Goal: Task Accomplishment & Management: Use online tool/utility

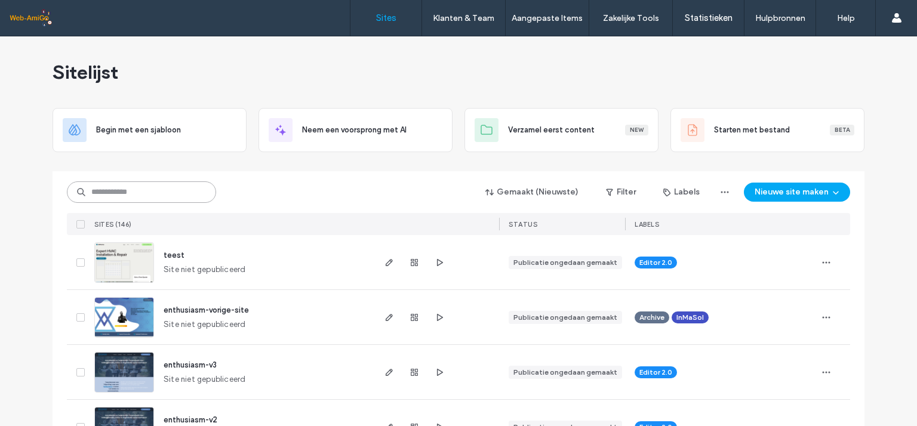
click at [156, 193] on input at bounding box center [141, 192] width 149 height 21
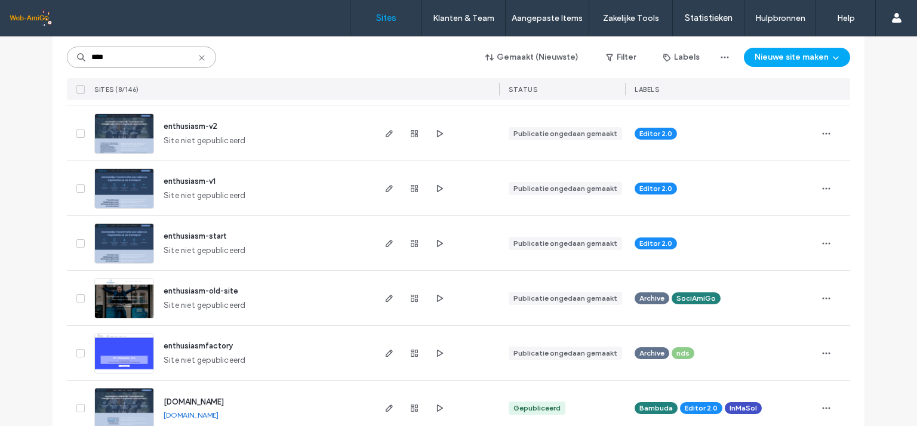
scroll to position [263, 0]
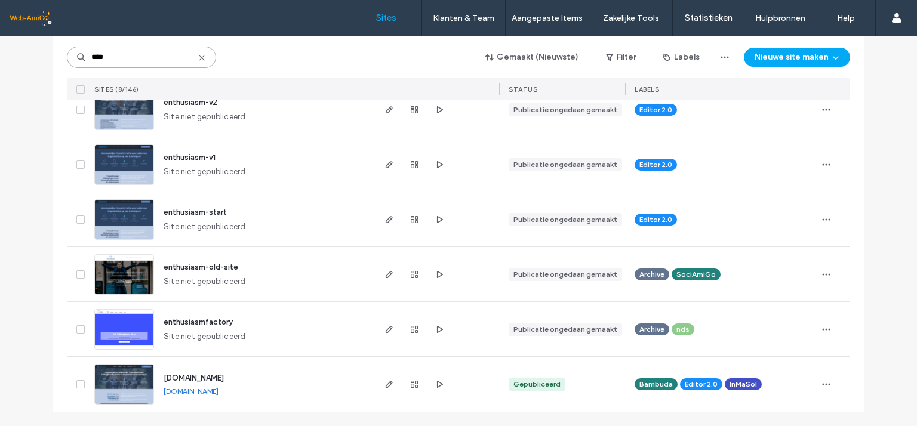
type input "****"
click at [199, 379] on span "www.enthusiasm.be" at bounding box center [194, 378] width 60 height 9
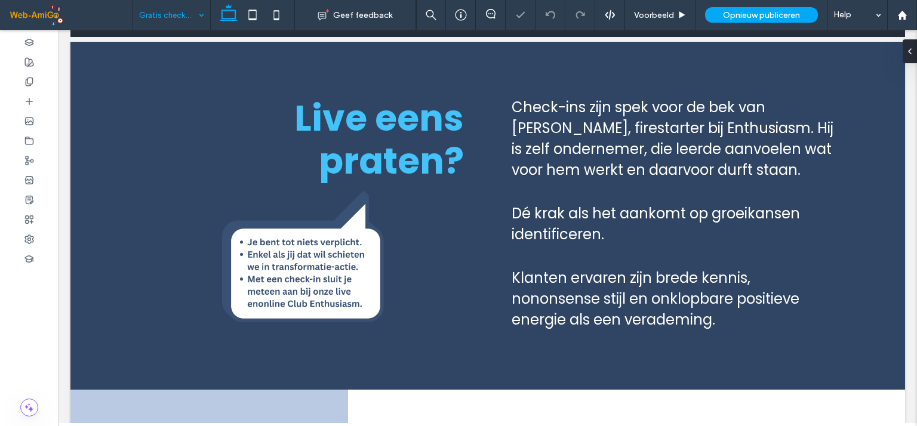
scroll to position [79, 0]
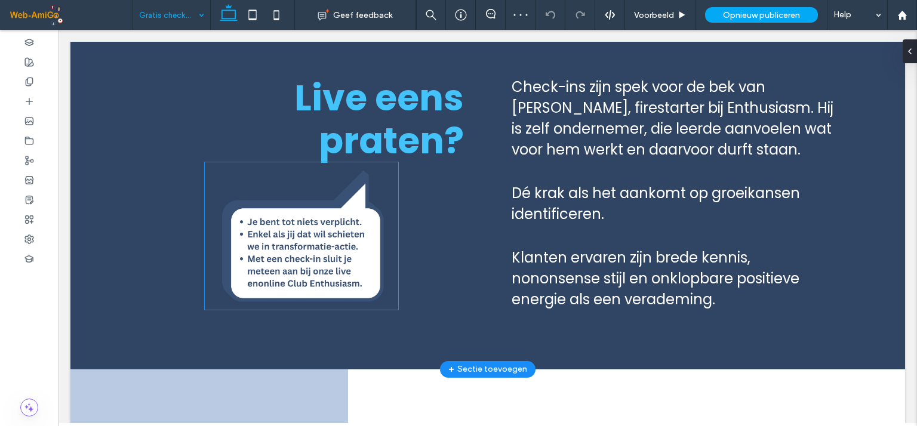
click at [303, 266] on img at bounding box center [301, 235] width 193 height 147
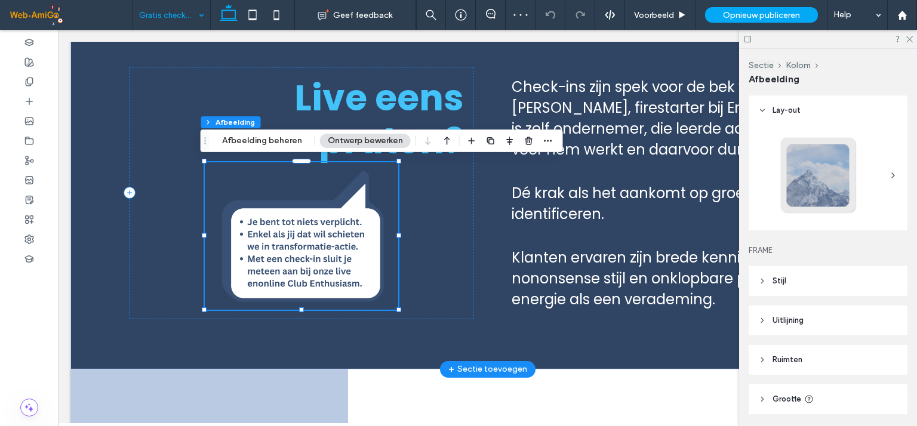
click at [293, 263] on img at bounding box center [301, 235] width 193 height 147
click at [273, 146] on button "Afbeelding beheren" at bounding box center [262, 141] width 96 height 14
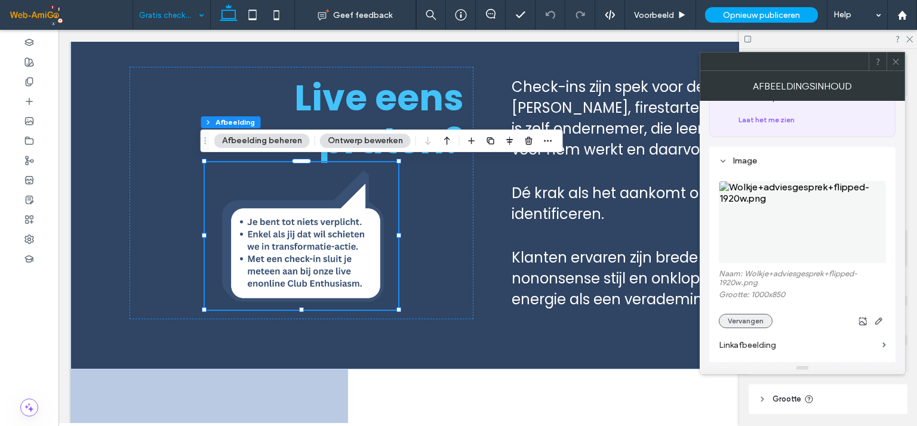
click at [752, 323] on button "Vervangen" at bounding box center [746, 321] width 54 height 14
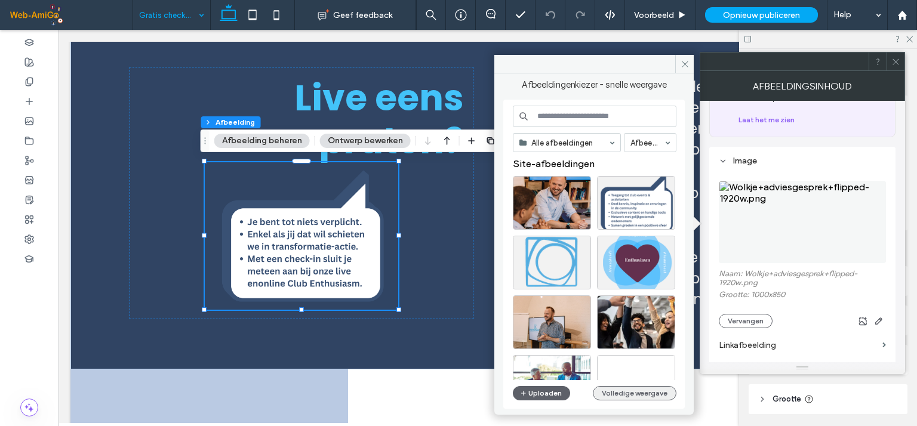
click at [622, 390] on button "Volledige weergave" at bounding box center [635, 393] width 84 height 14
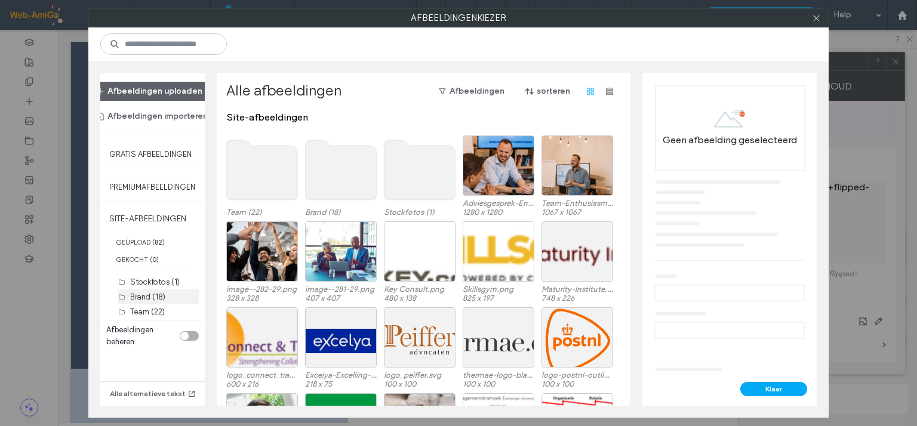
click at [143, 296] on label "Brand (18)" at bounding box center [147, 297] width 35 height 9
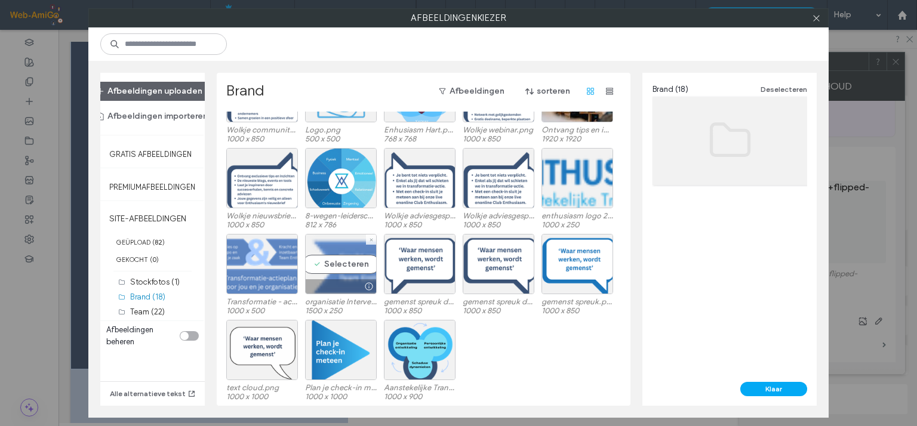
scroll to position [0, 0]
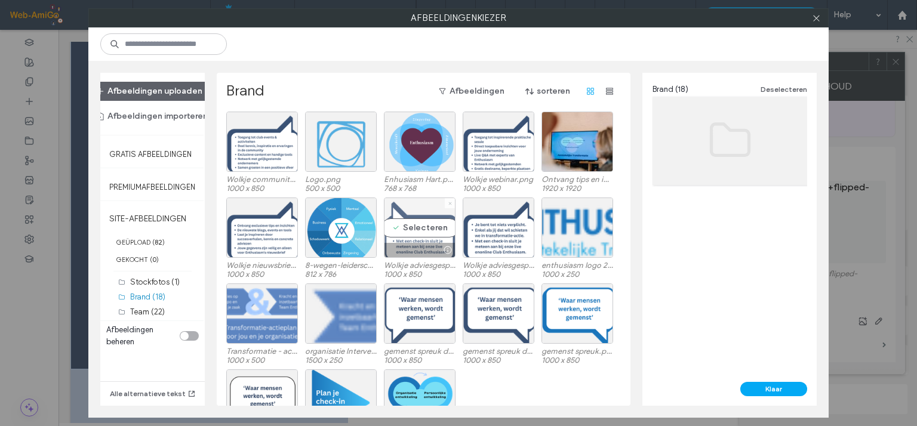
click at [449, 204] on icon at bounding box center [450, 203] width 5 height 5
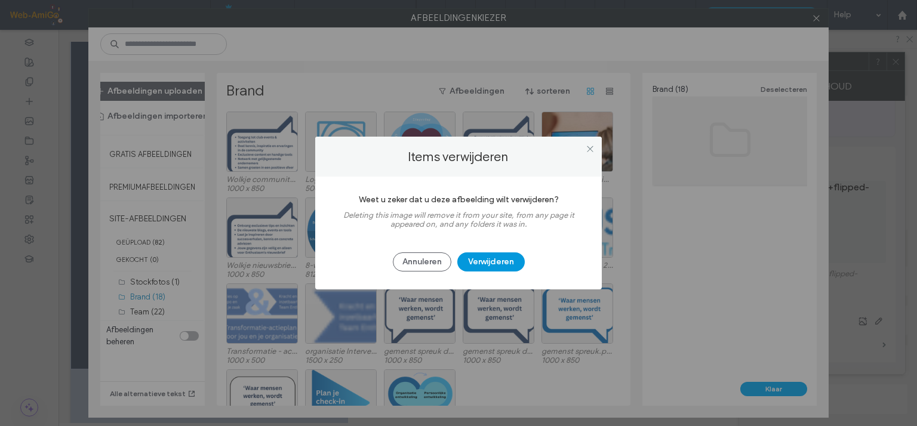
click at [487, 260] on button "Verwijderen" at bounding box center [490, 262] width 67 height 19
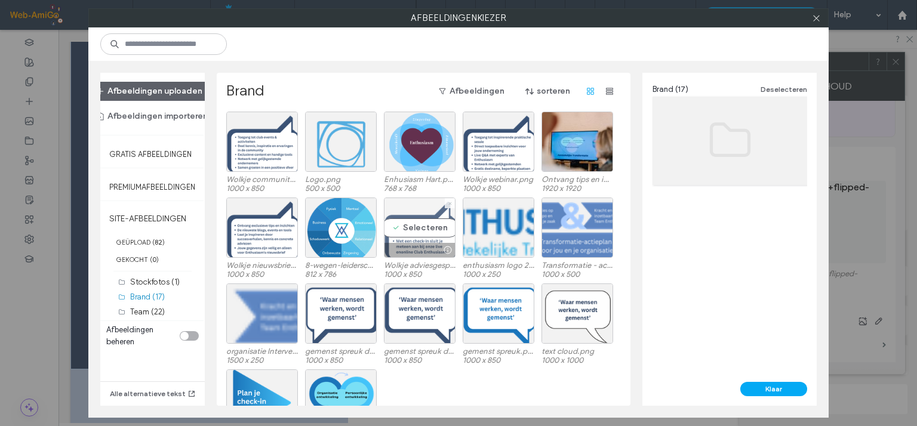
click at [448, 205] on icon at bounding box center [450, 203] width 5 height 5
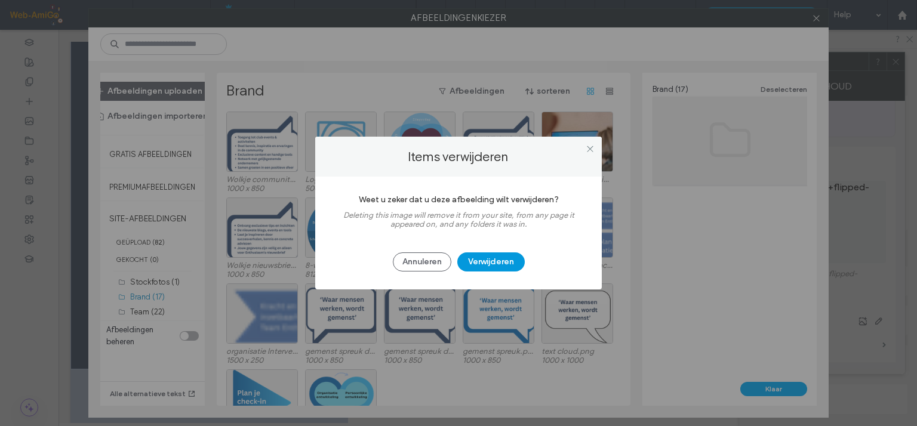
click at [479, 260] on button "Verwijderen" at bounding box center [490, 262] width 67 height 19
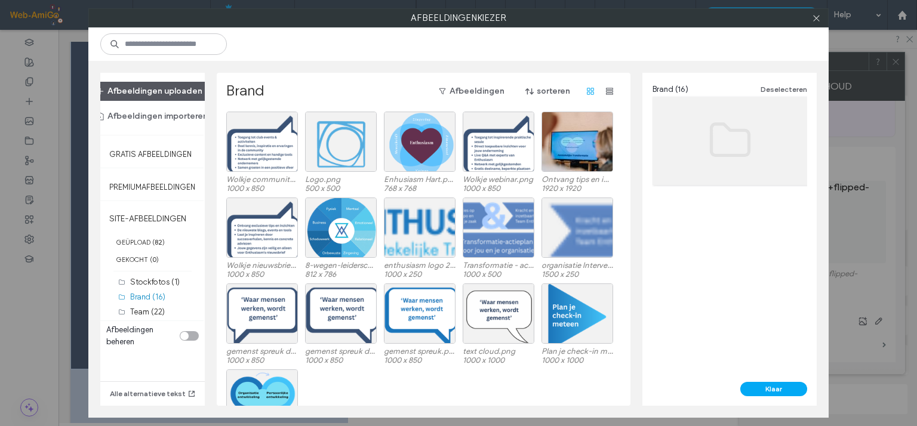
click at [142, 93] on button "Afbeeldingen uploaden" at bounding box center [149, 91] width 127 height 19
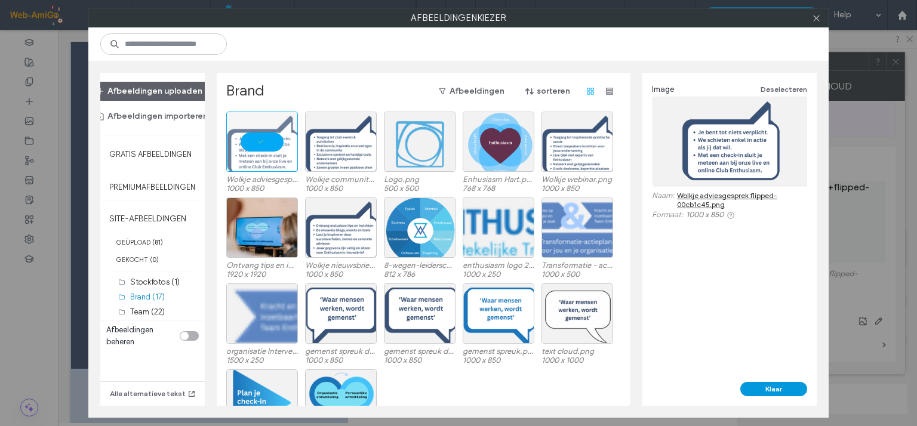
click at [770, 387] on button "Klaar" at bounding box center [773, 389] width 67 height 14
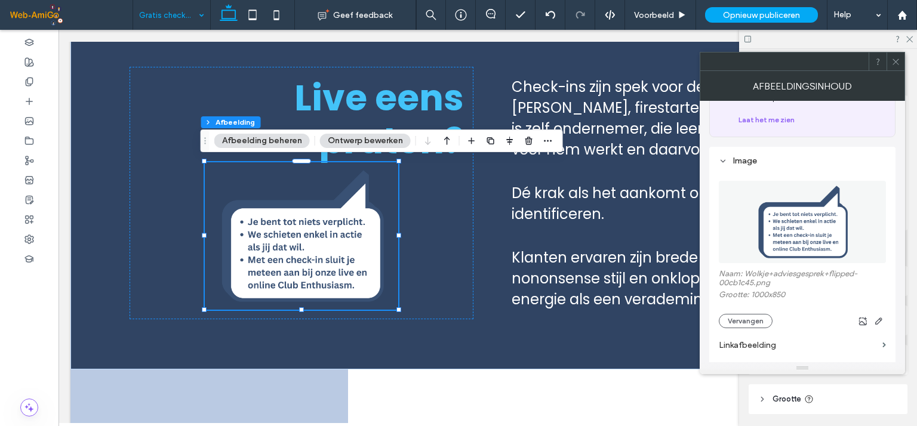
click at [898, 62] on icon at bounding box center [895, 61] width 9 height 9
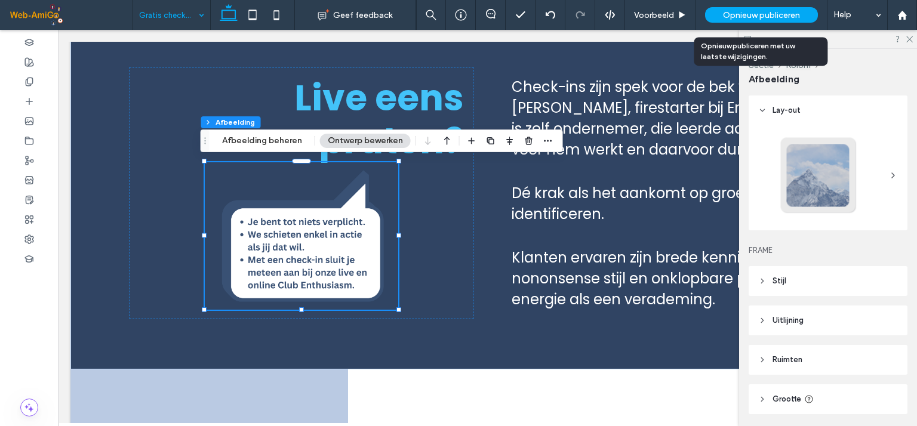
click at [779, 17] on span "Opnieuw publiceren" at bounding box center [761, 15] width 77 height 10
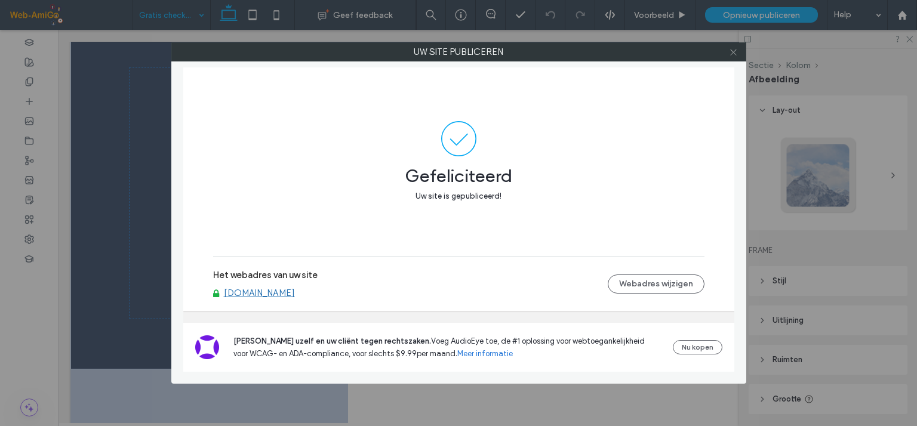
click at [731, 52] on icon at bounding box center [733, 52] width 9 height 9
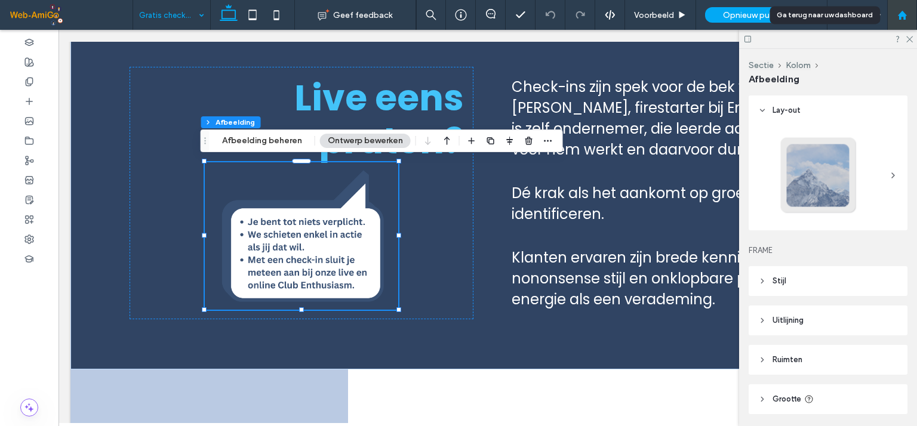
click at [896, 16] on div at bounding box center [902, 15] width 29 height 10
